Goal: Task Accomplishment & Management: Manage account settings

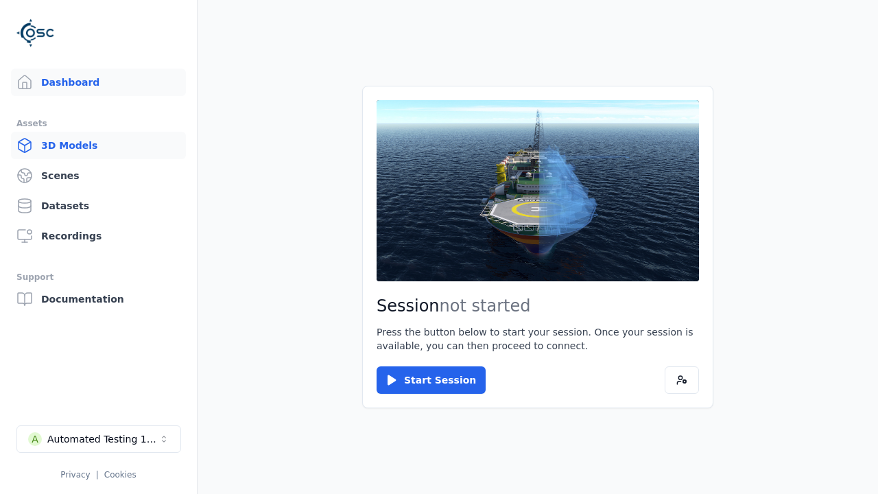
click at [98, 145] on link "3D Models" at bounding box center [98, 145] width 175 height 27
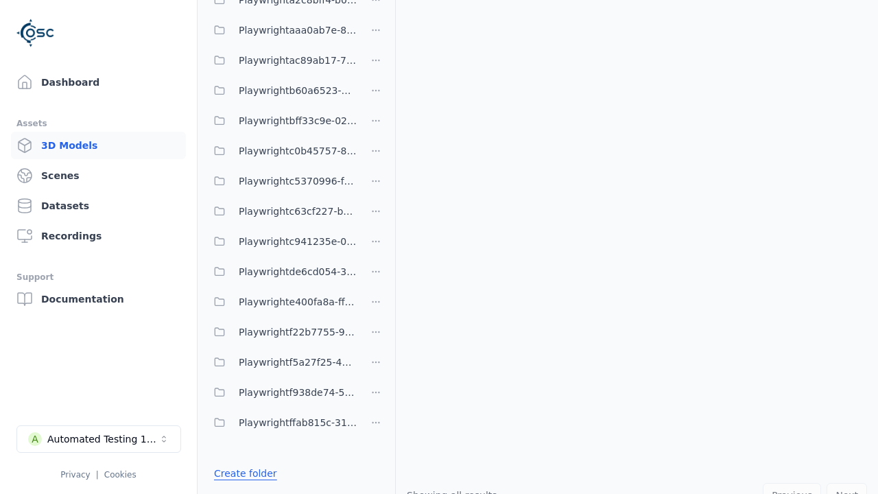
click at [245, 473] on link "Create folder" at bounding box center [245, 473] width 63 height 14
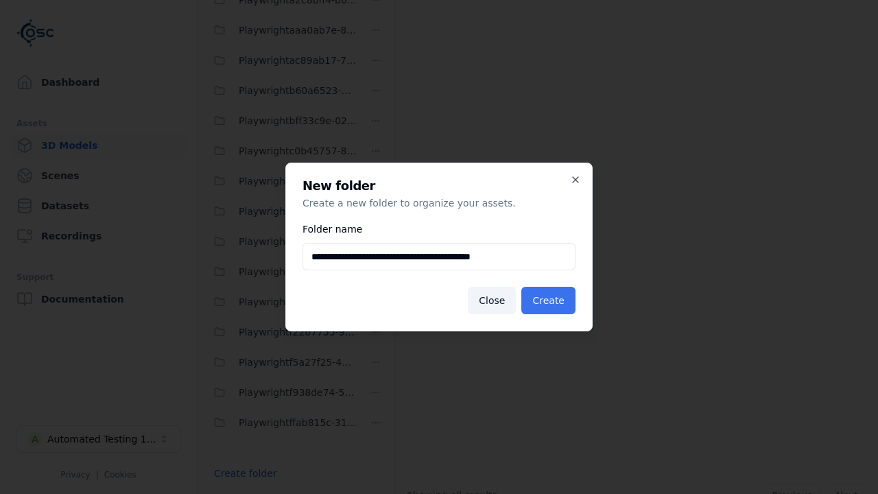
type input "**********"
click at [548, 300] on button "Create" at bounding box center [548, 300] width 54 height 27
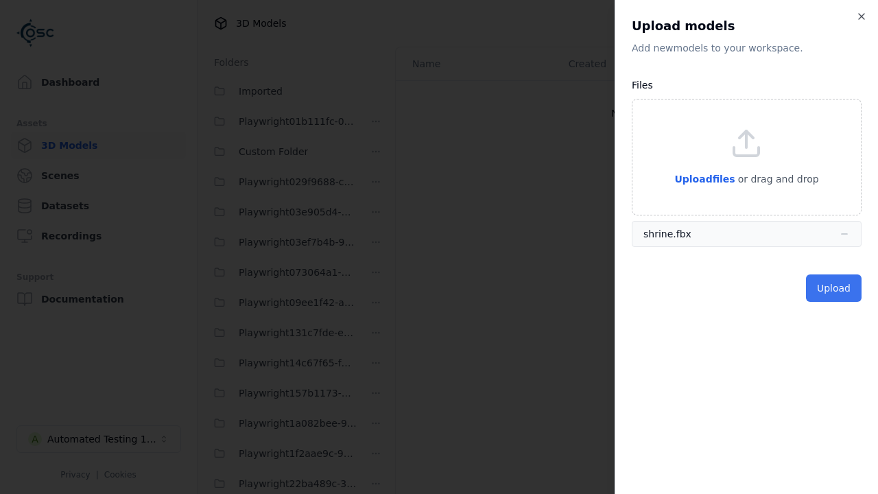
click at [833, 288] on button "Upload" at bounding box center [834, 287] width 56 height 27
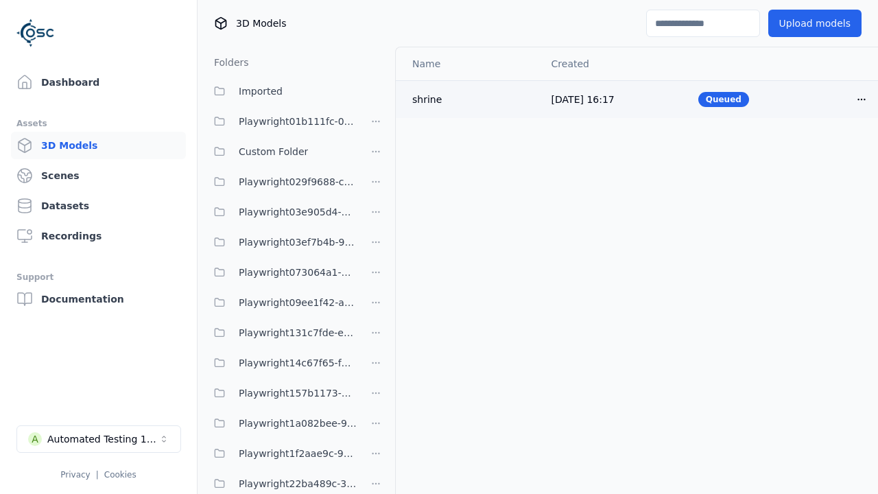
click at [861, 99] on html "Support Dashboard Assets 3D Models Scenes Datasets Recordings Support Documenta…" at bounding box center [439, 247] width 878 height 494
click at [831, 152] on div "Delete" at bounding box center [830, 152] width 81 height 22
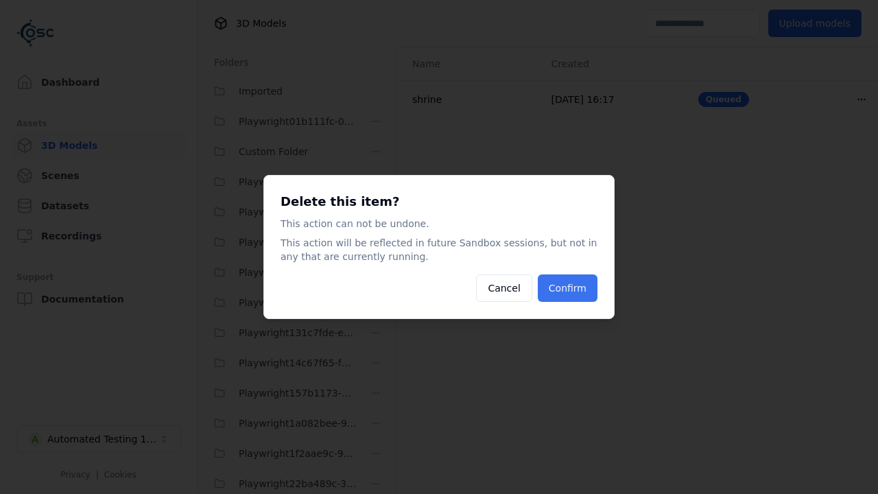
click at [566, 288] on button "Confirm" at bounding box center [568, 287] width 60 height 27
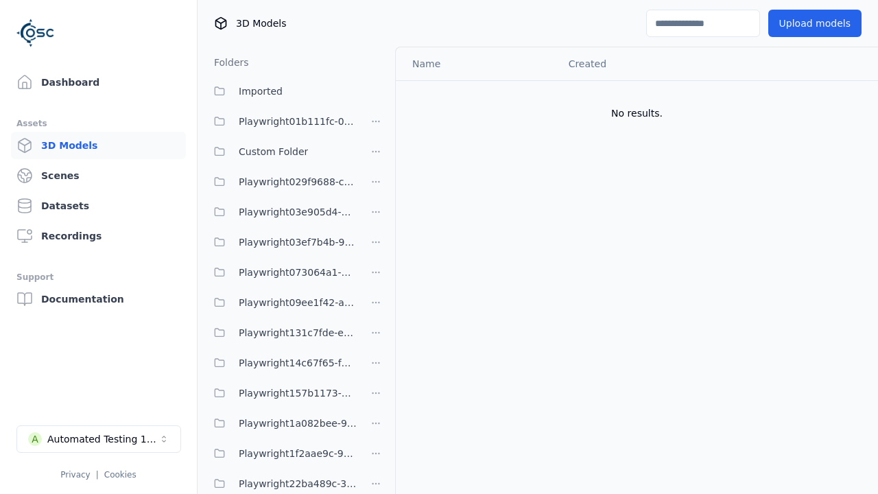
click at [376, 247] on html "Support Dashboard Assets 3D Models Scenes Datasets Recordings Support Documenta…" at bounding box center [439, 247] width 878 height 494
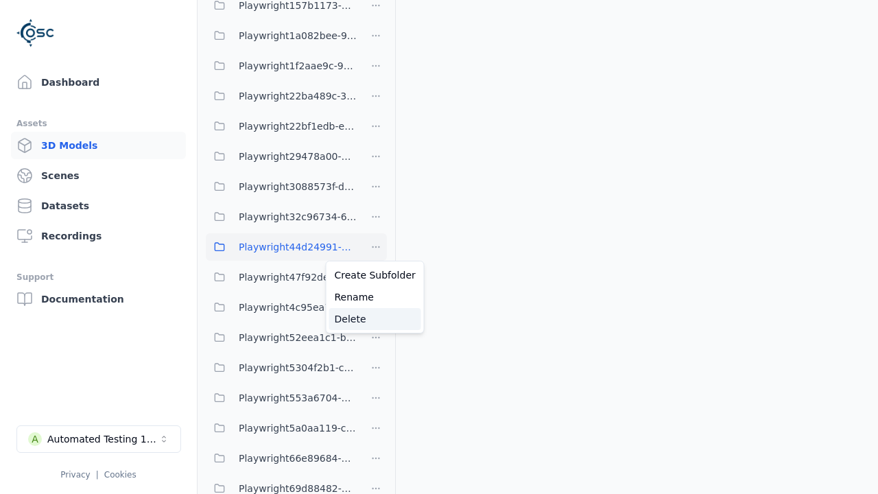
click at [375, 319] on div "Delete" at bounding box center [375, 319] width 92 height 22
